Goal: Task Accomplishment & Management: Manage account settings

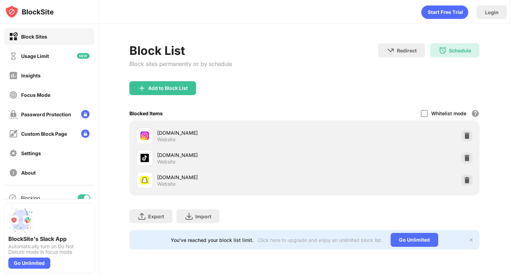
click at [424, 106] on div "Add to Block List" at bounding box center [304, 93] width 350 height 25
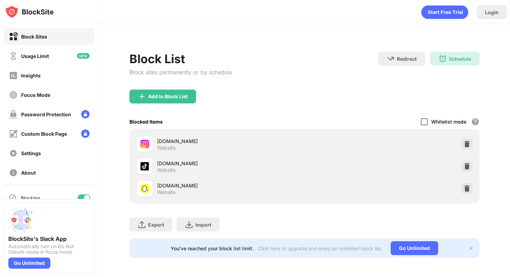
click at [421, 122] on div at bounding box center [424, 121] width 7 height 7
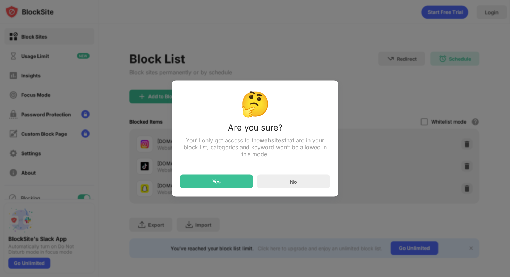
click at [222, 175] on div "Yes No" at bounding box center [255, 177] width 150 height 22
click at [228, 184] on div "Yes" at bounding box center [216, 182] width 73 height 14
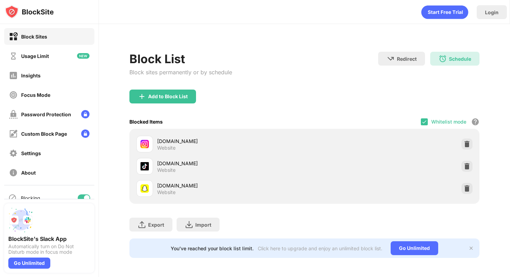
click at [427, 125] on div "Whitelist mode Block all websites except for those in your whitelist. Whitelist…" at bounding box center [450, 122] width 59 height 14
click at [425, 120] on img at bounding box center [425, 122] width 6 height 6
click at [425, 124] on div at bounding box center [424, 121] width 7 height 7
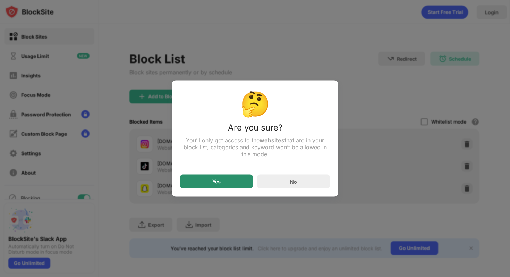
click at [201, 182] on div "Yes" at bounding box center [216, 182] width 73 height 14
